Goal: Entertainment & Leisure: Consume media (video, audio)

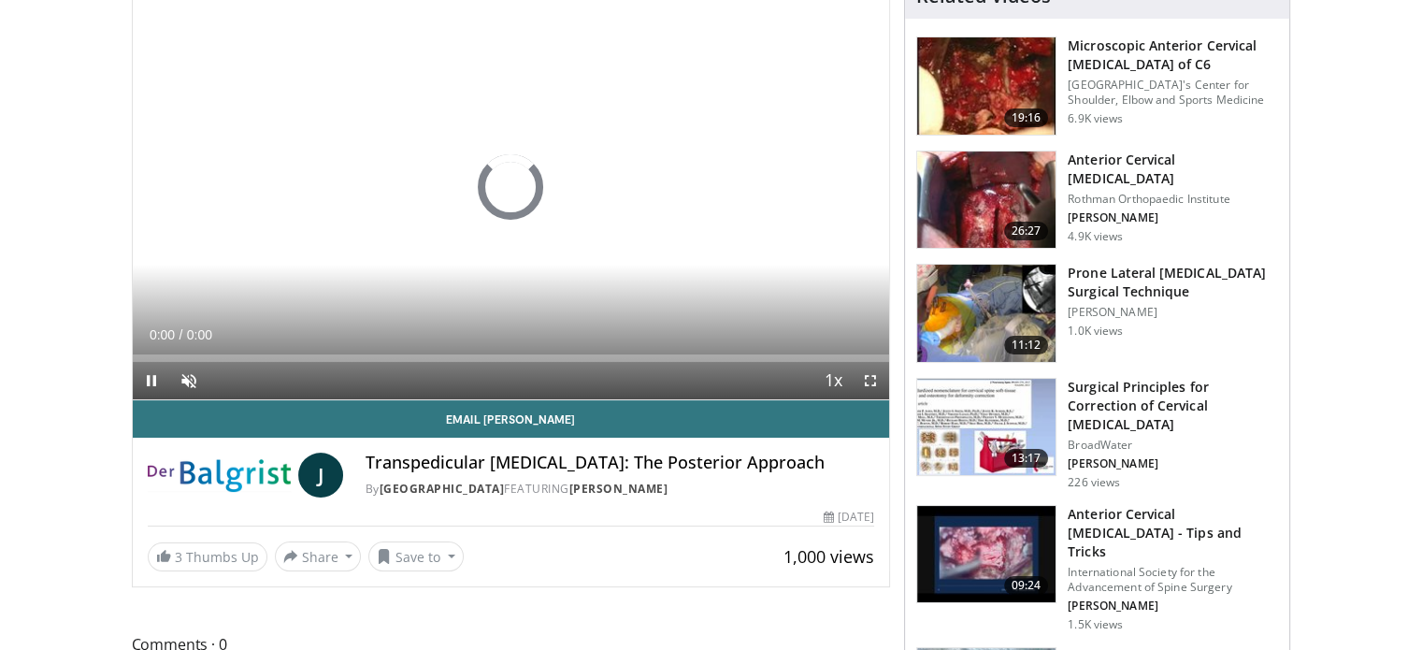
scroll to position [172, 0]
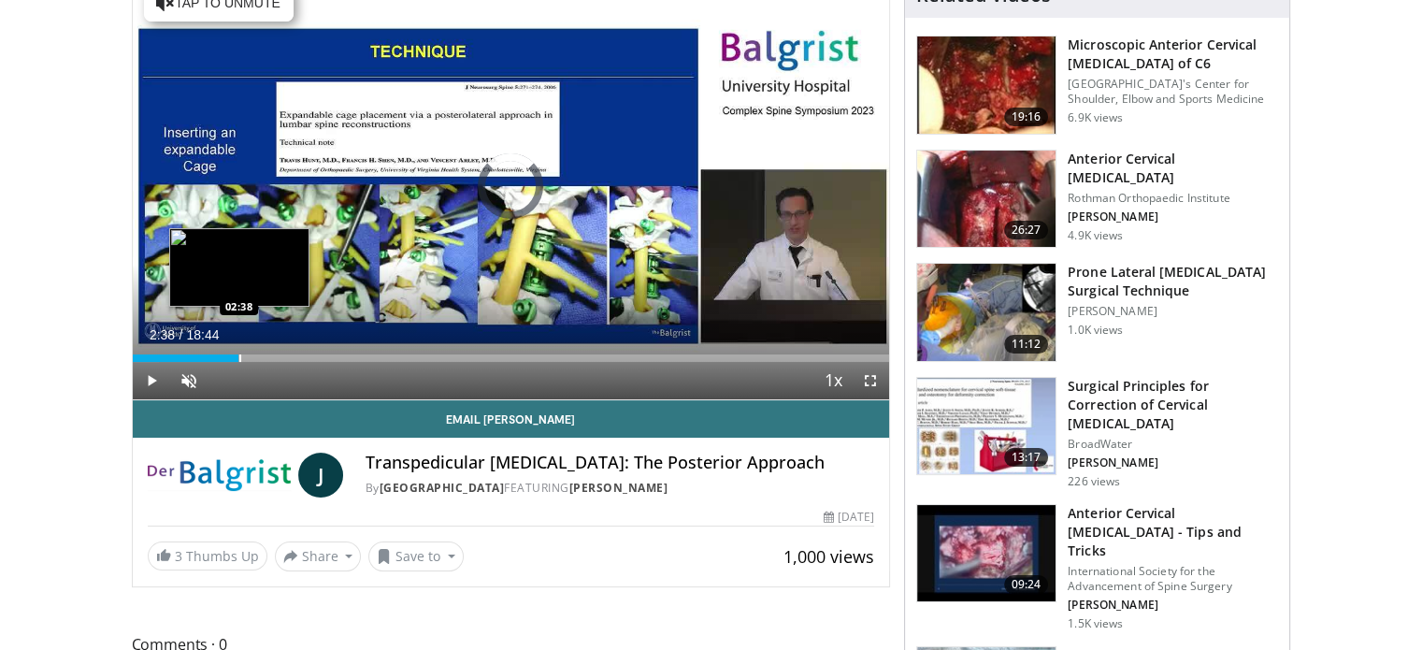
click at [239, 354] on div "Progress Bar" at bounding box center [240, 357] width 2 height 7
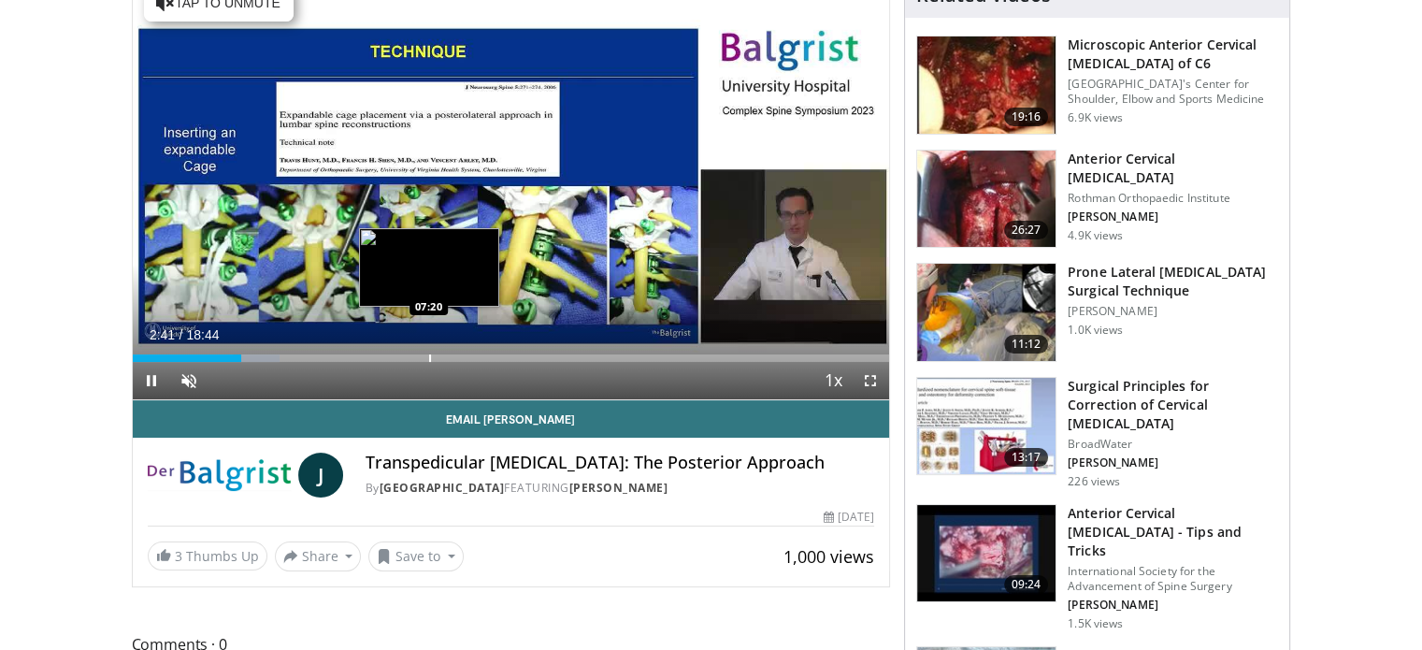
click at [429, 355] on div "Progress Bar" at bounding box center [430, 357] width 2 height 7
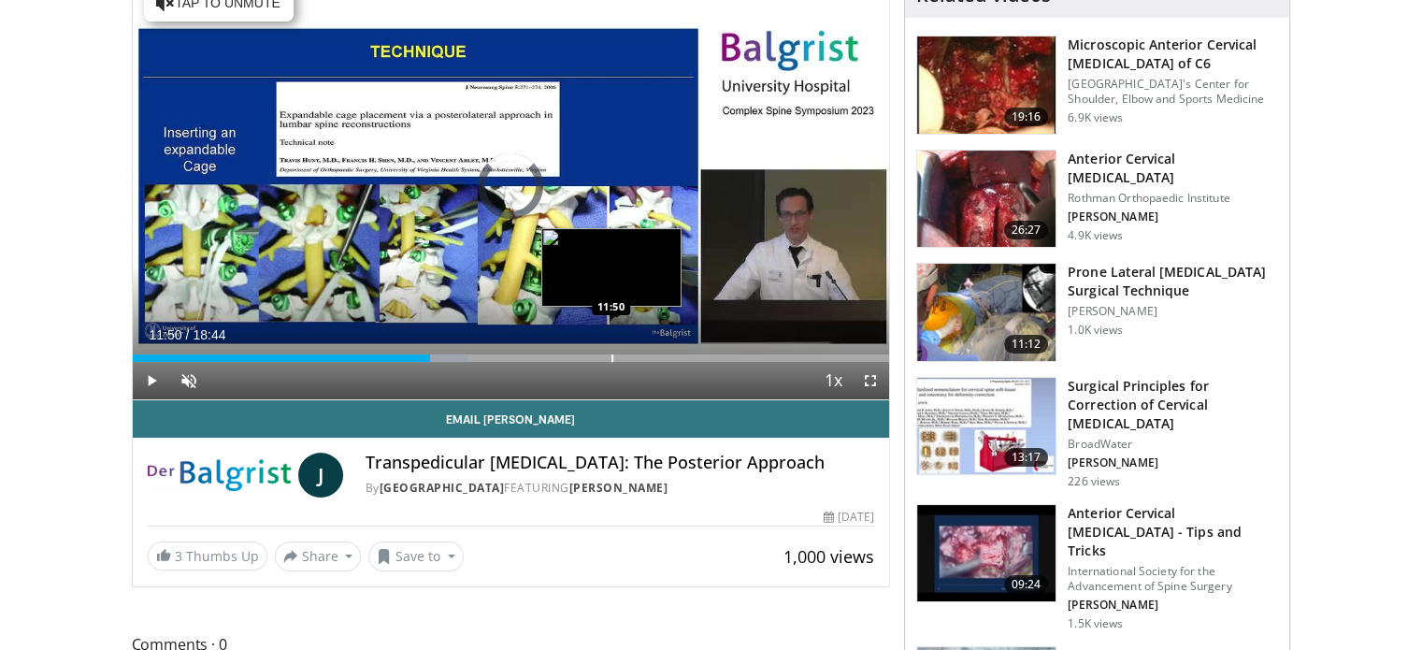
click at [612, 358] on div "Progress Bar" at bounding box center [613, 357] width 2 height 7
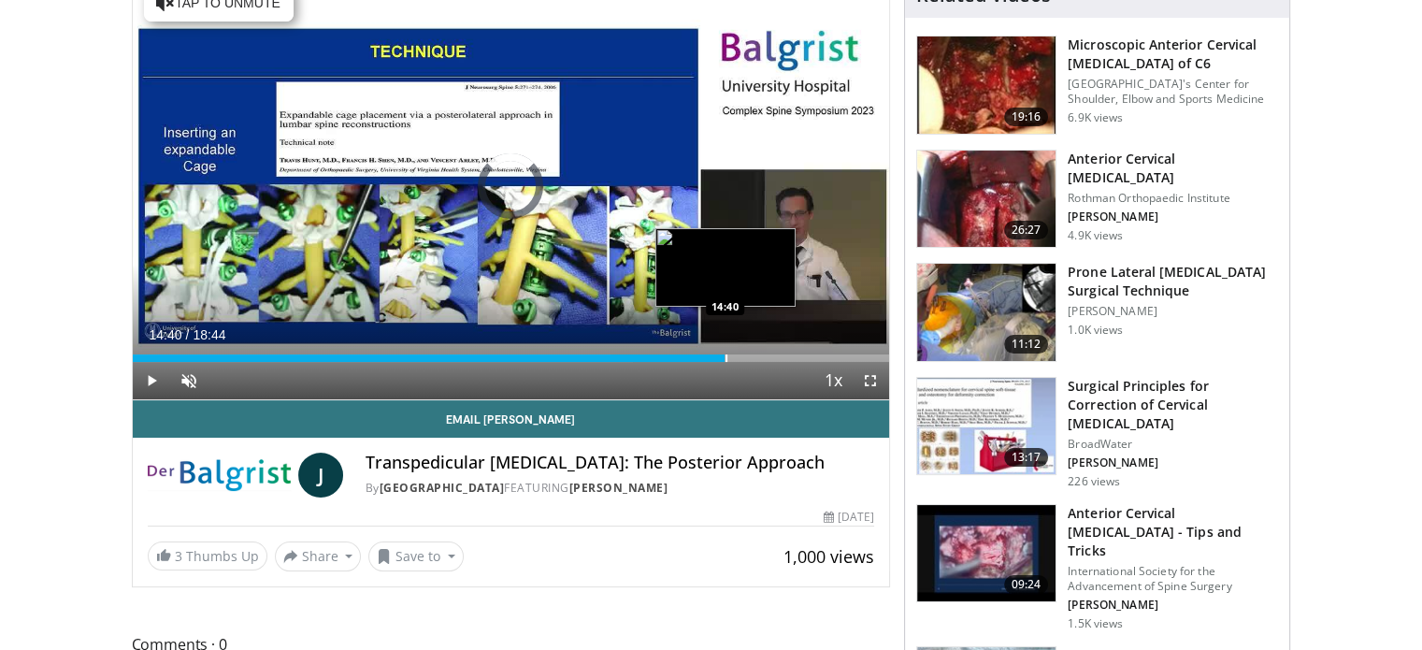
click at [726, 354] on div "Progress Bar" at bounding box center [727, 357] width 2 height 7
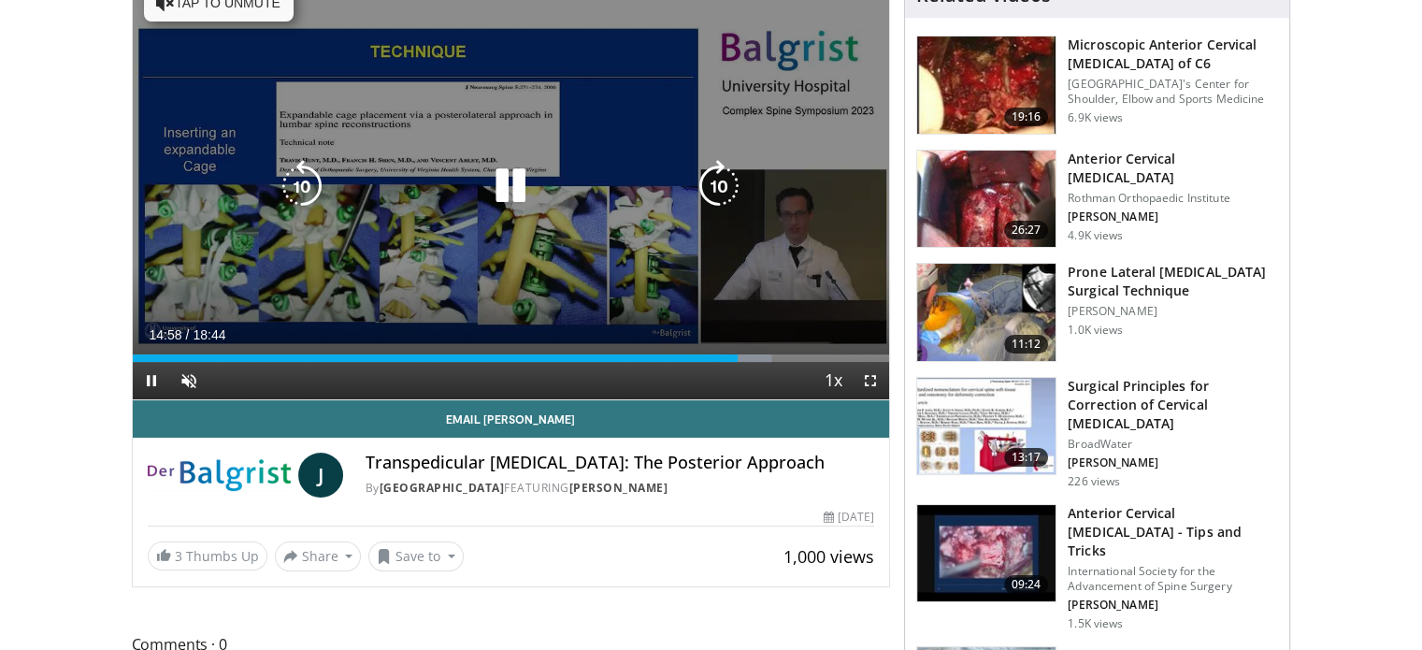
click at [497, 187] on icon "Video Player" at bounding box center [510, 186] width 52 height 52
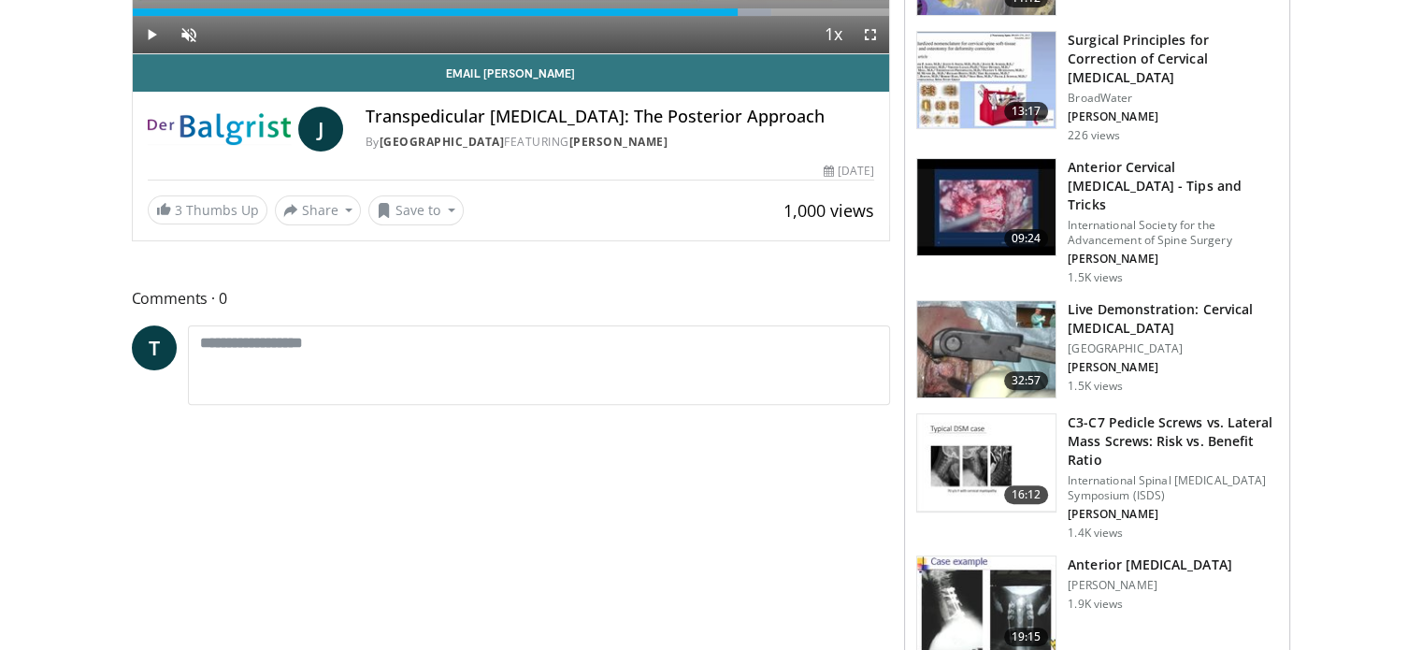
scroll to position [523, 0]
